Goal: Check status: Check status

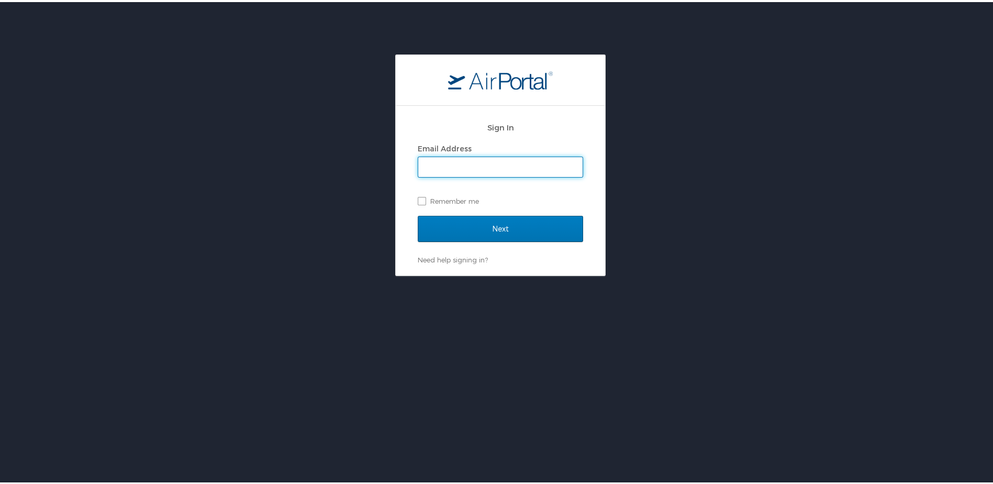
type input "abbigail.mezil@hayeslocums.com"
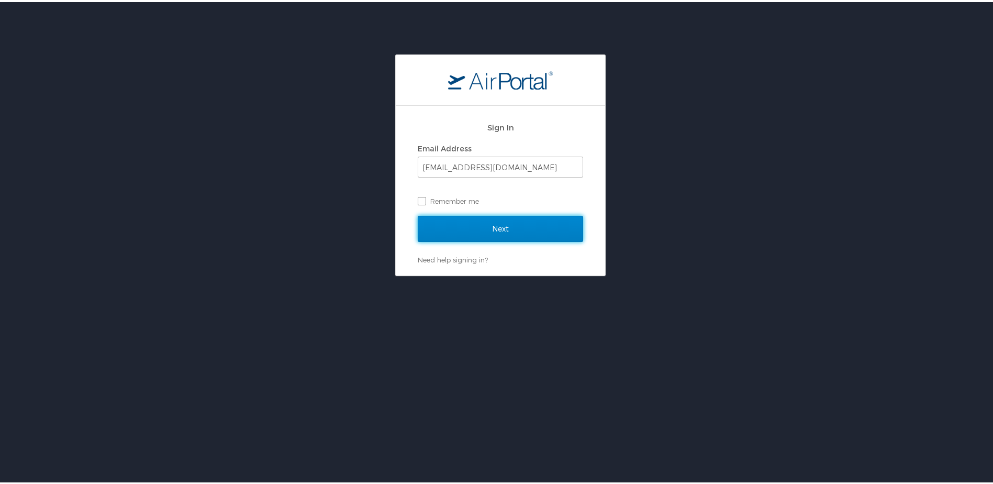
click at [483, 220] on input "Next" at bounding box center [500, 227] width 165 height 26
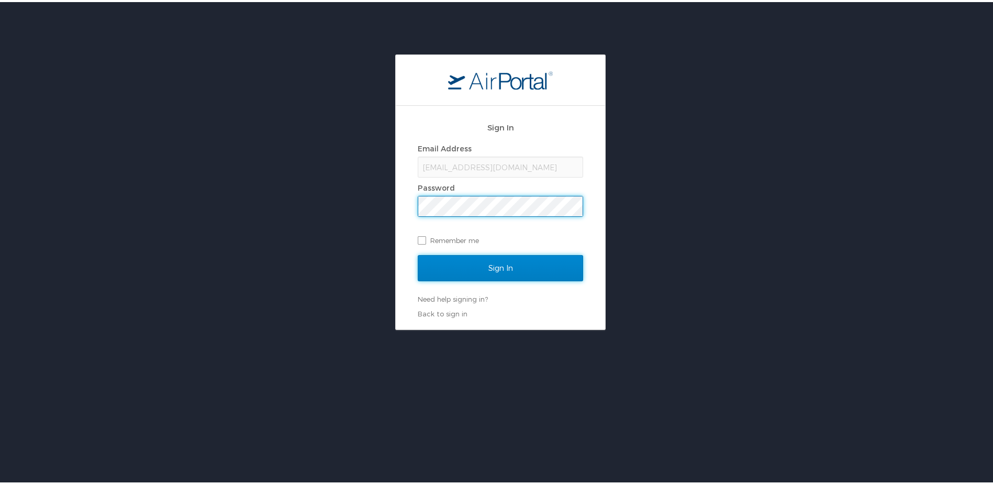
click at [459, 260] on input "Sign In" at bounding box center [500, 266] width 165 height 26
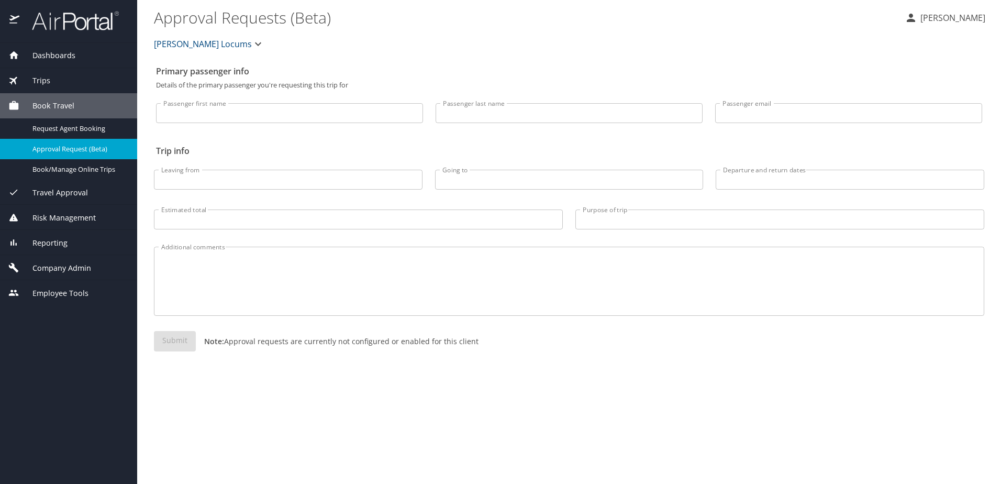
click at [55, 50] on span "Dashboards" at bounding box center [47, 56] width 56 height 12
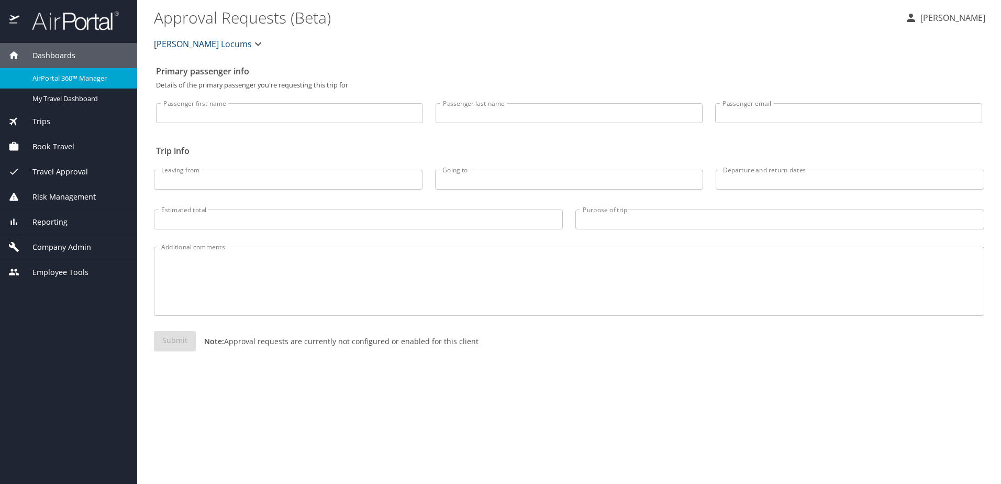
click at [53, 69] on link "AirPortal 360™ Manager" at bounding box center [68, 78] width 137 height 20
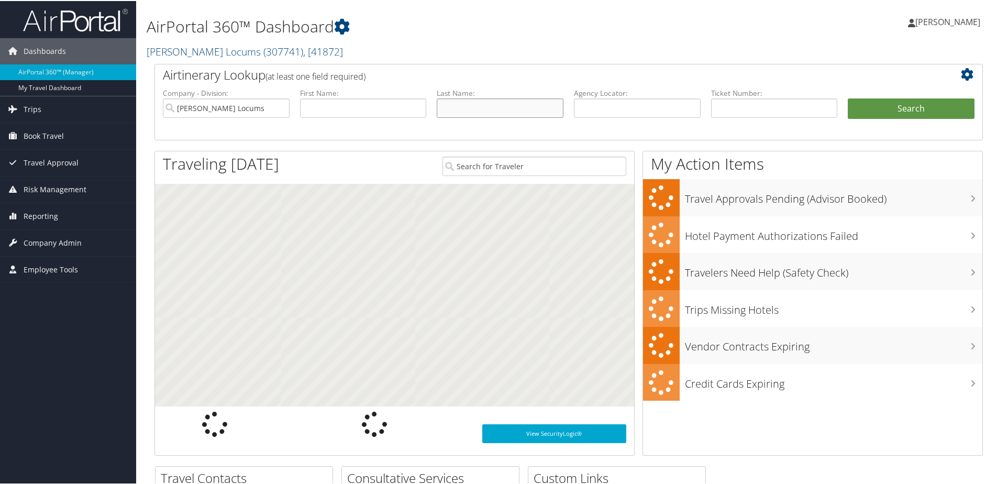
click at [470, 105] on input "text" at bounding box center [500, 106] width 127 height 19
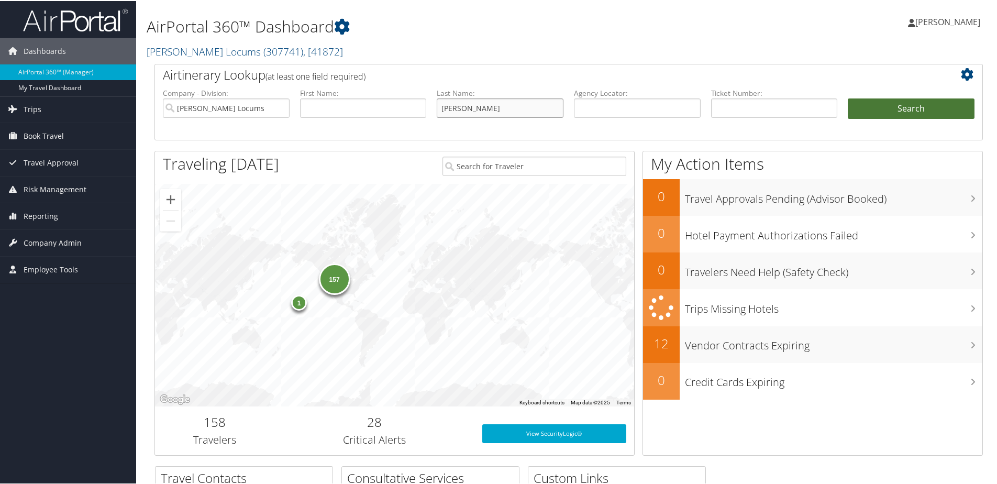
type input "[PERSON_NAME]"
click at [894, 105] on button "Search" at bounding box center [911, 107] width 127 height 21
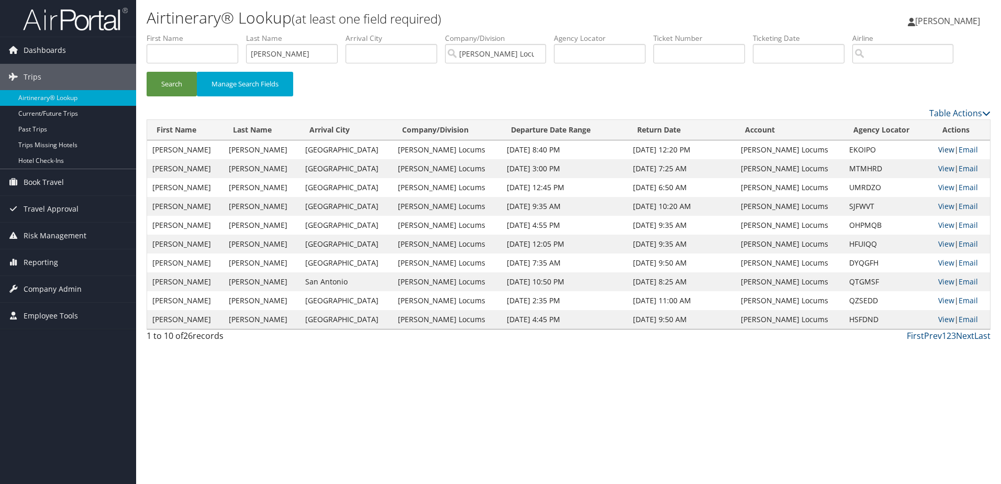
click at [941, 149] on link "View" at bounding box center [946, 149] width 16 height 10
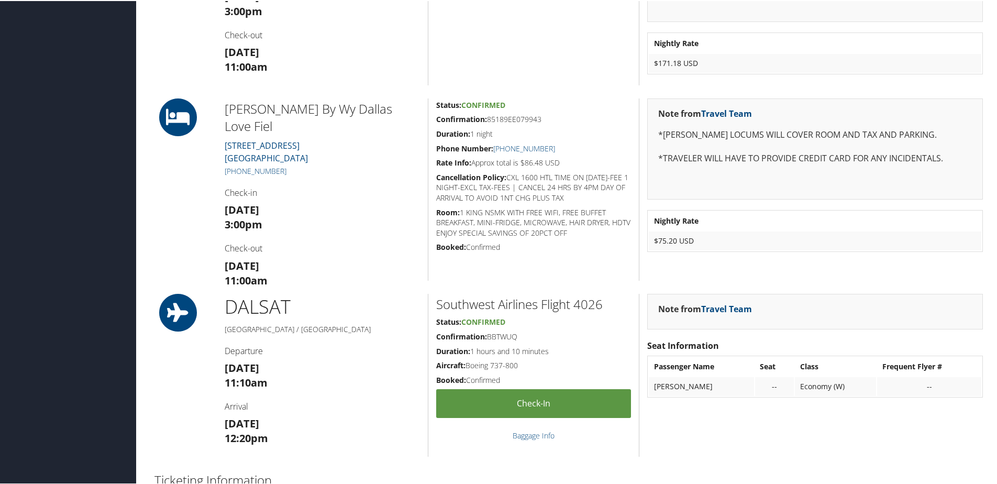
scroll to position [1047, 0]
